Goal: Task Accomplishment & Management: Manage account settings

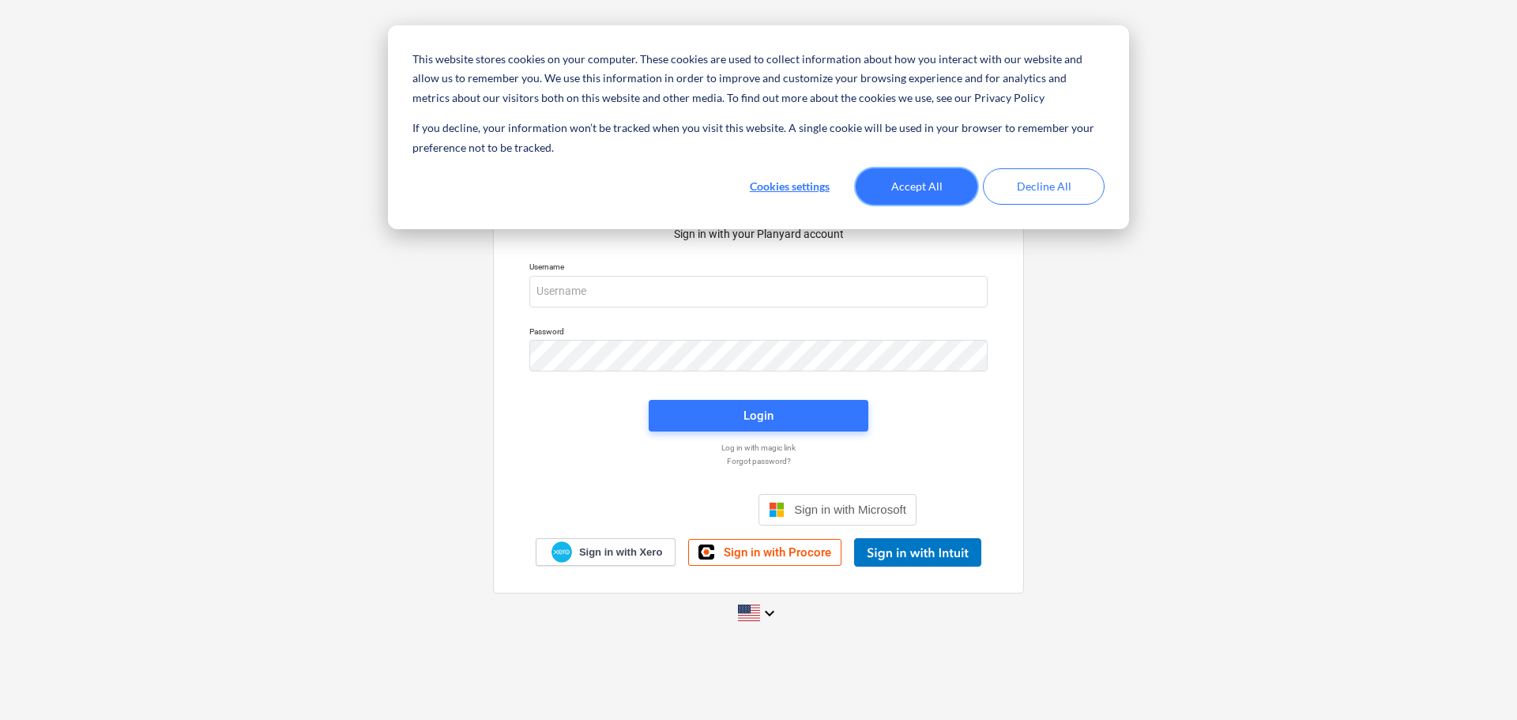
click at [890, 194] on button "Accept All" at bounding box center [917, 186] width 122 height 36
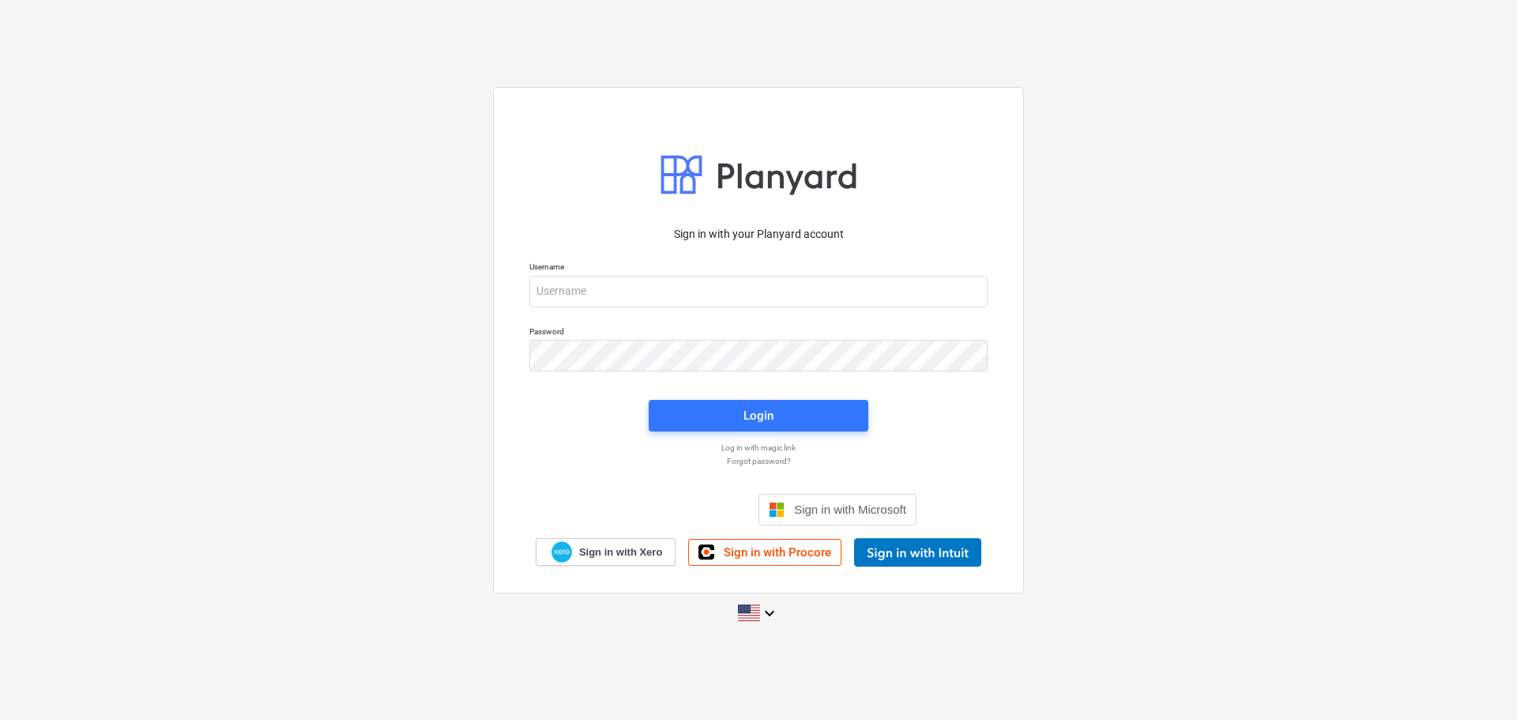
drag, startPoint x: 44, startPoint y: 189, endPoint x: 491, endPoint y: 286, distance: 456.9
click at [44, 189] on div "Sign in with your Planyard account Username Password Login Log in with magic li…" at bounding box center [758, 359] width 1517 height 571
click at [585, 290] on input "email" at bounding box center [758, 292] width 458 height 32
paste input "[EMAIL_ADDRESS][DOMAIN_NAME]"
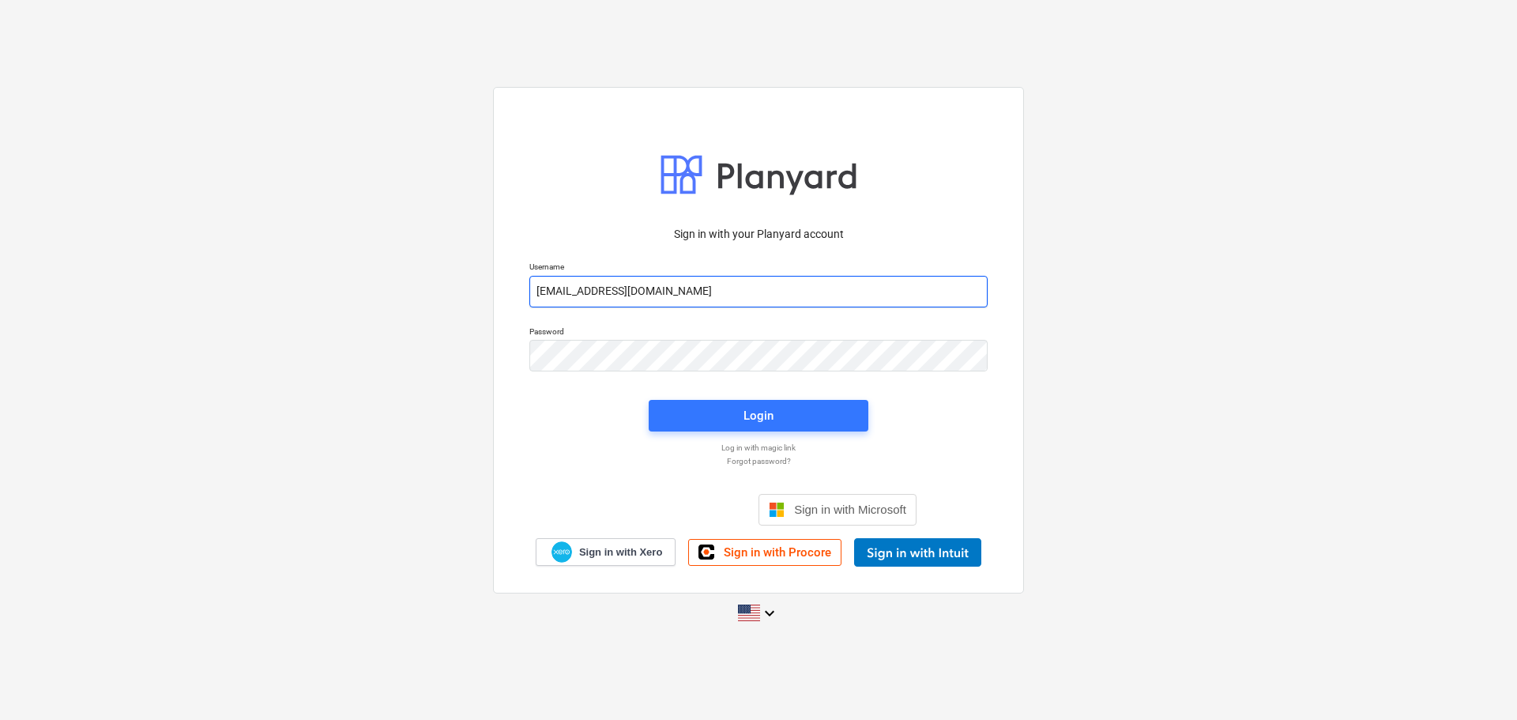
type input "[EMAIL_ADDRESS][DOMAIN_NAME]"
drag, startPoint x: 59, startPoint y: 200, endPoint x: 509, endPoint y: 322, distance: 465.8
click at [59, 200] on div "Sign in with your Planyard account Username [EMAIL_ADDRESS][DOMAIN_NAME] Passwo…" at bounding box center [758, 359] width 1517 height 571
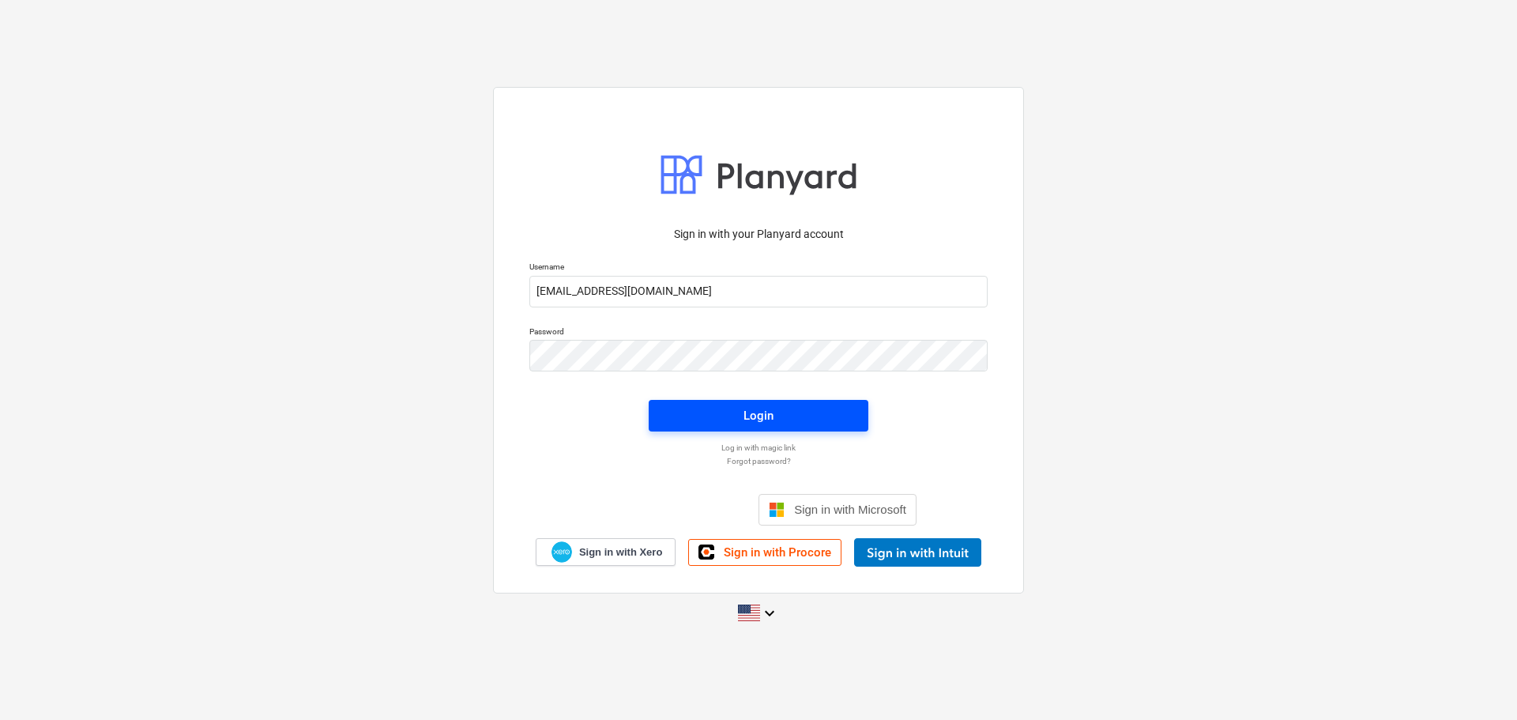
click at [733, 429] on button "Login" at bounding box center [759, 416] width 220 height 32
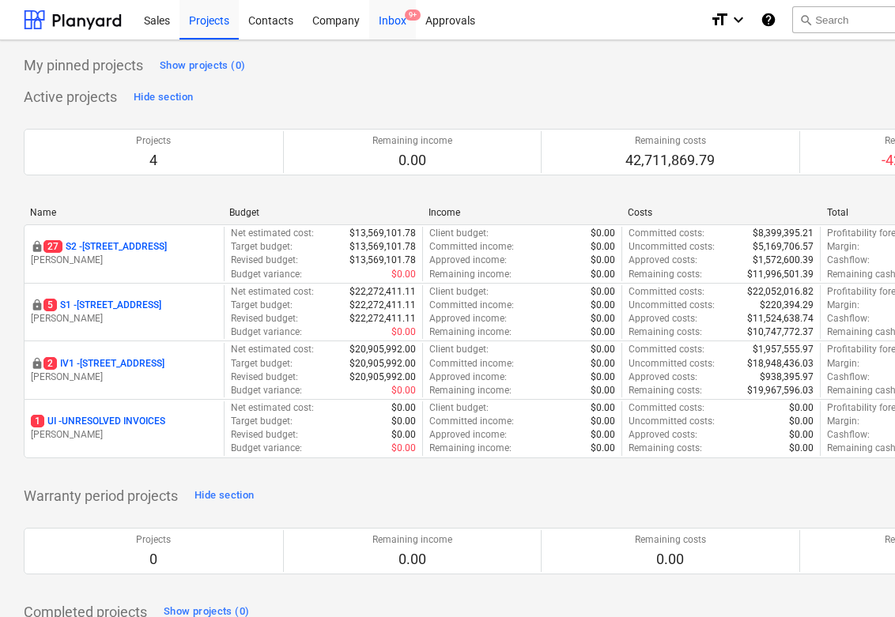
click at [396, 22] on div "Inbox 9+" at bounding box center [392, 19] width 47 height 40
